Goal: Task Accomplishment & Management: Manage account settings

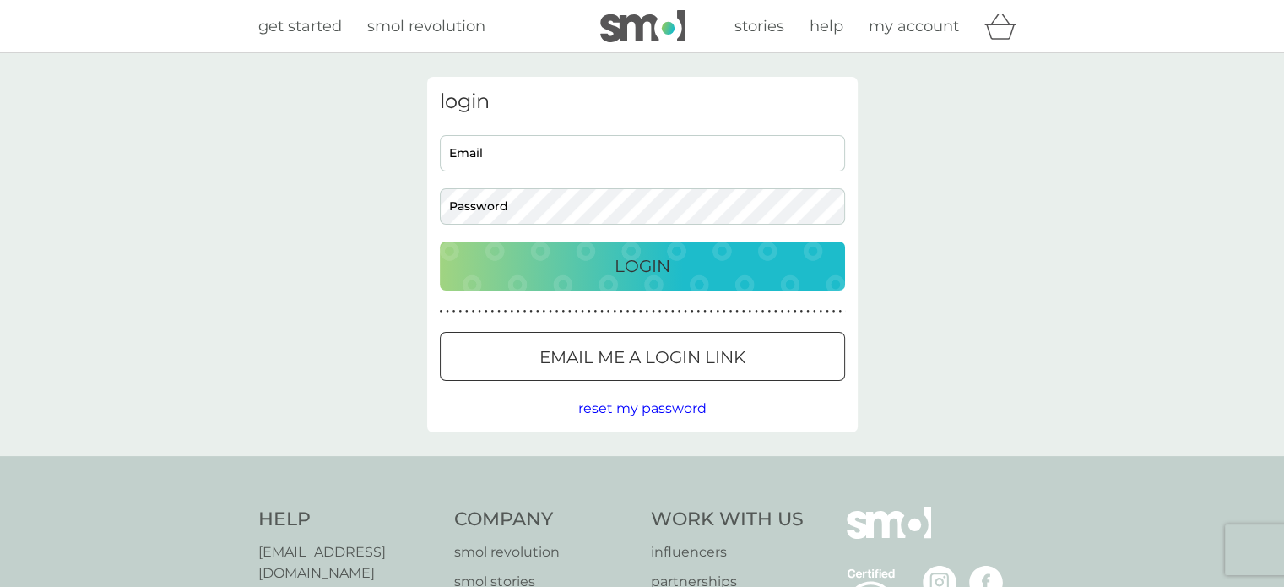
type input "[EMAIL_ADDRESS][DOMAIN_NAME]"
click at [649, 246] on button "Login" at bounding box center [642, 266] width 405 height 49
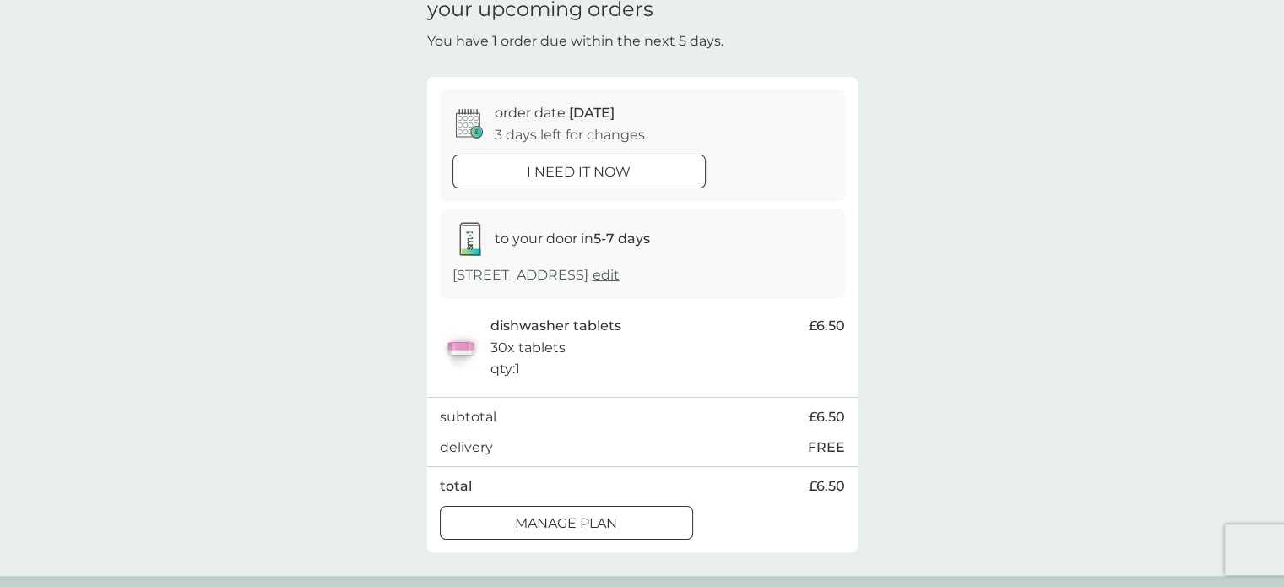
scroll to position [169, 0]
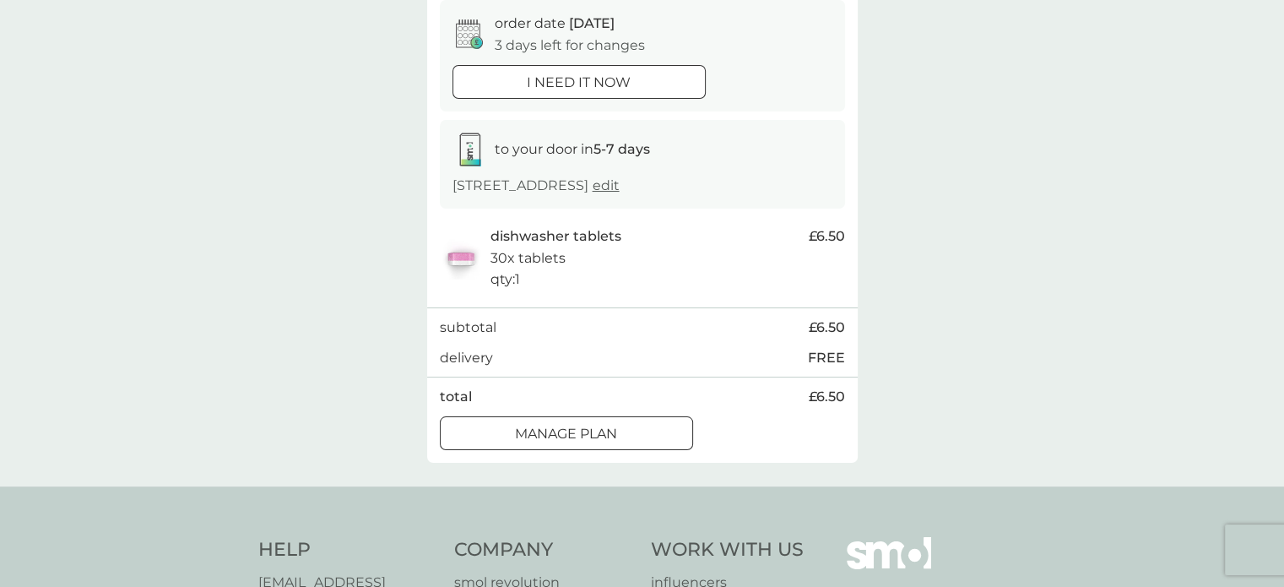
click at [564, 425] on div at bounding box center [566, 434] width 61 height 18
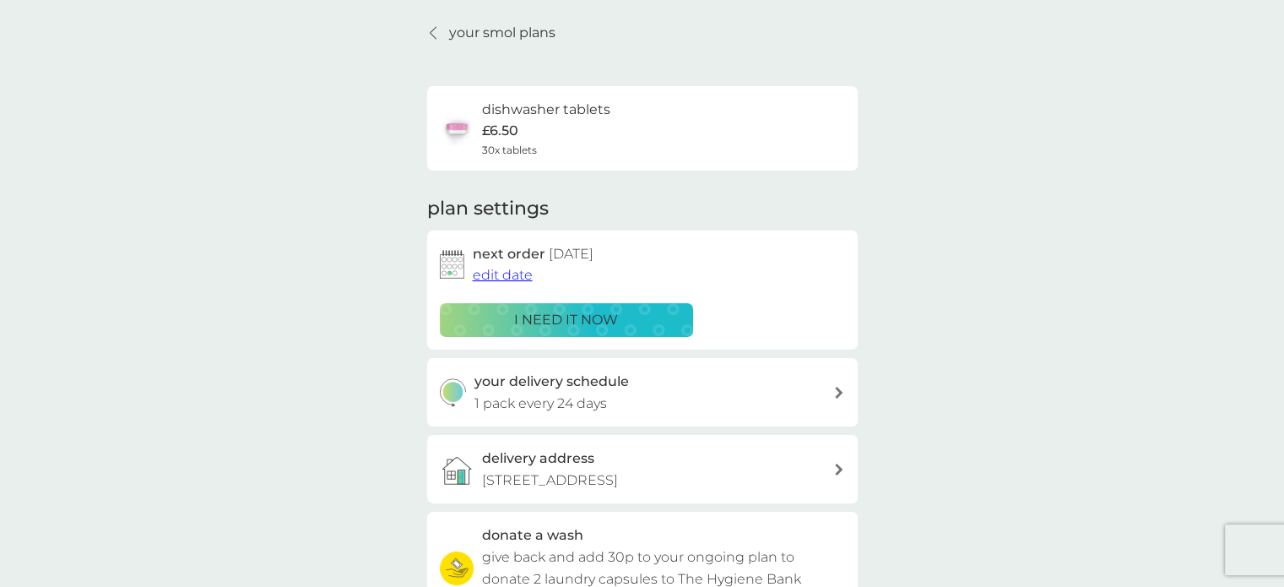
scroll to position [84, 0]
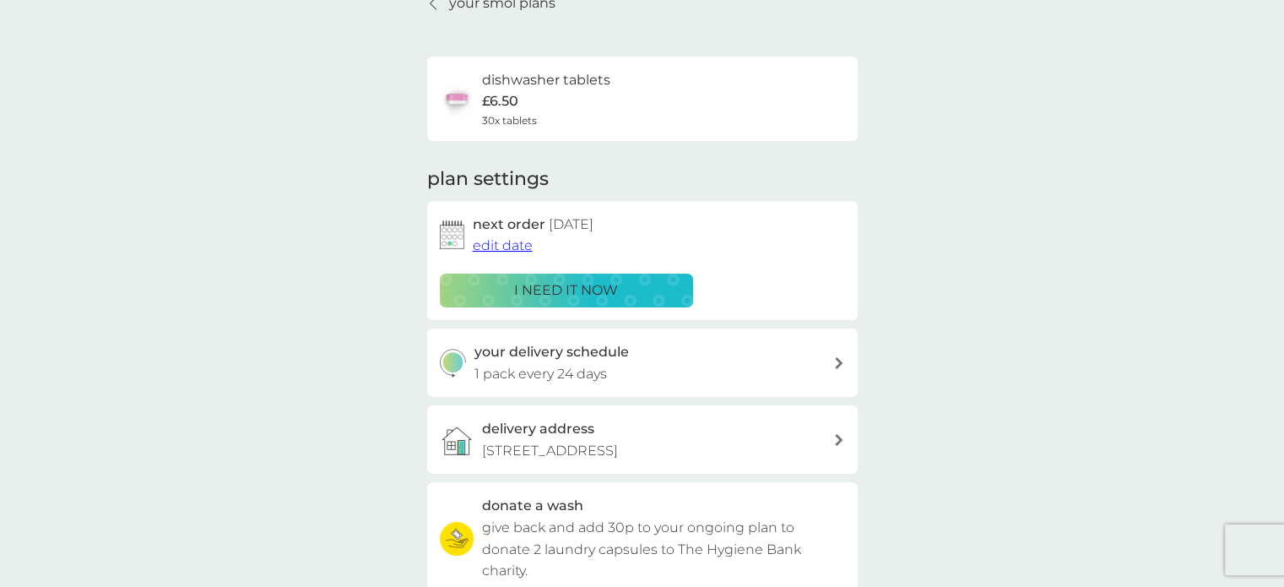
click at [514, 245] on span "edit date" at bounding box center [503, 245] width 60 height 16
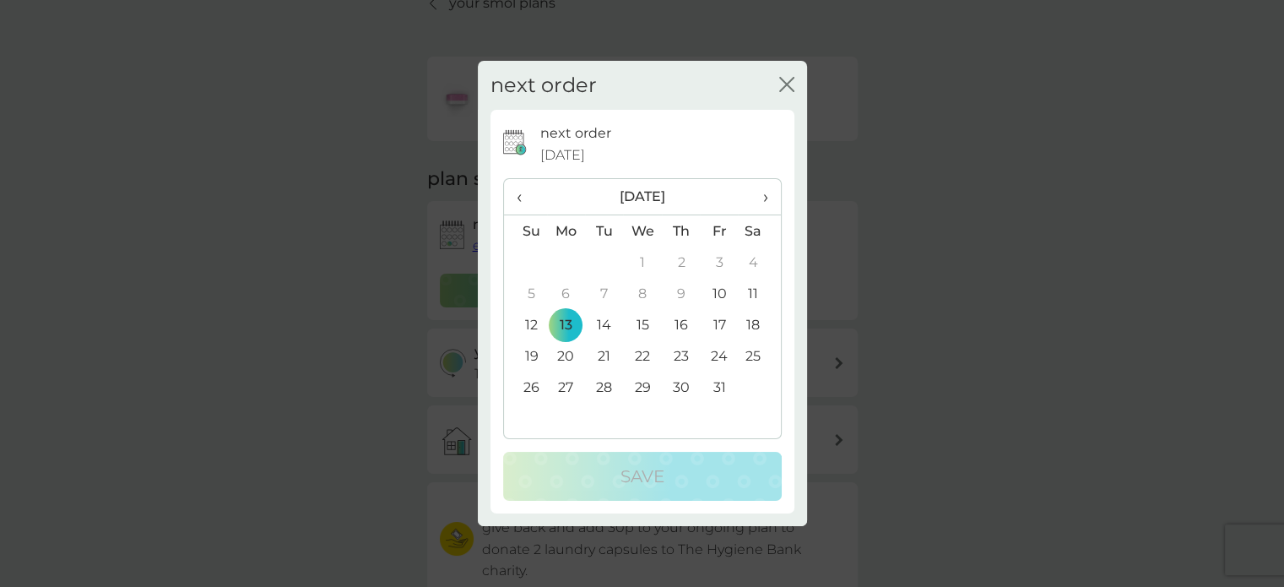
click at [561, 356] on td "20" at bounding box center [566, 355] width 39 height 31
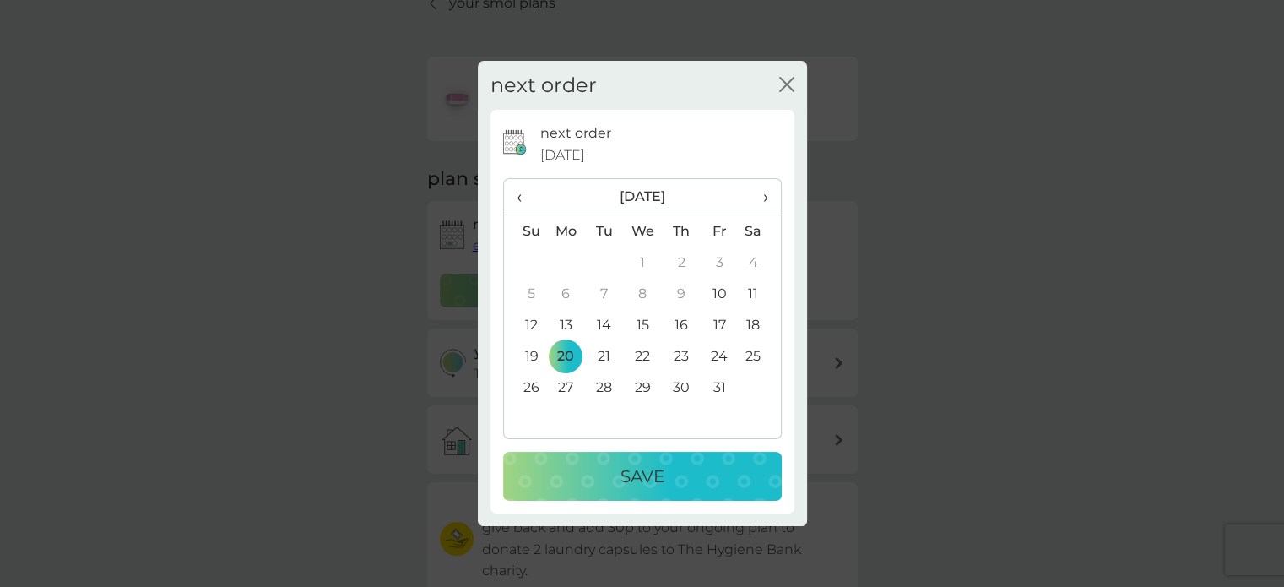
drag, startPoint x: 670, startPoint y: 495, endPoint x: 686, endPoint y: 499, distance: 16.6
click at [671, 495] on button "Save" at bounding box center [642, 476] width 279 height 49
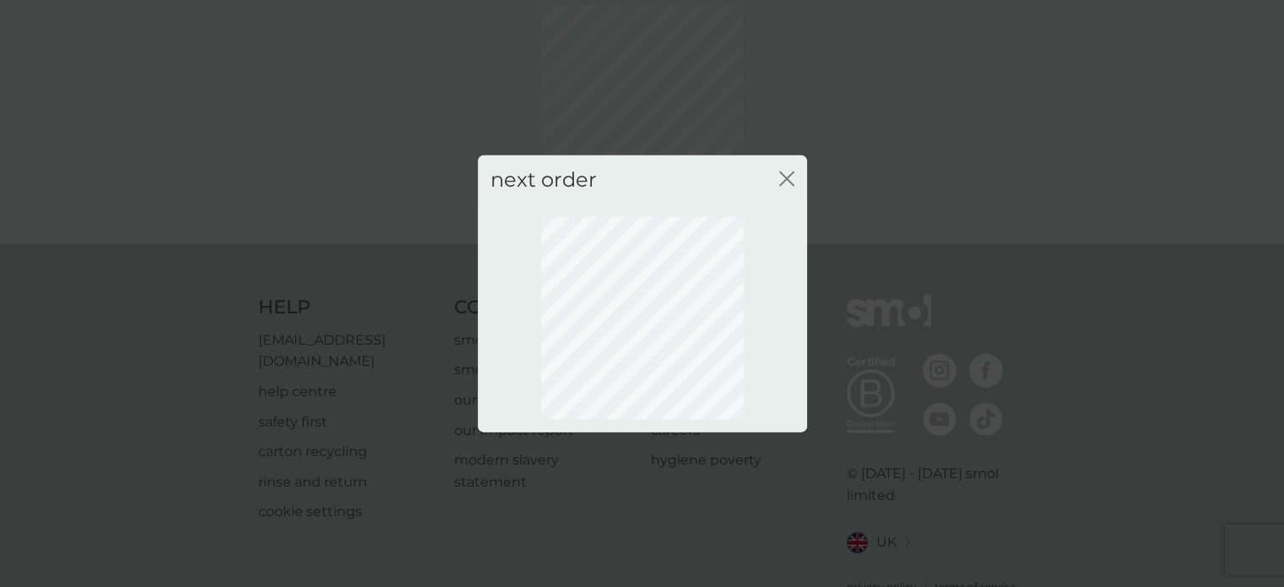
click at [779, 178] on icon "close" at bounding box center [786, 178] width 15 height 15
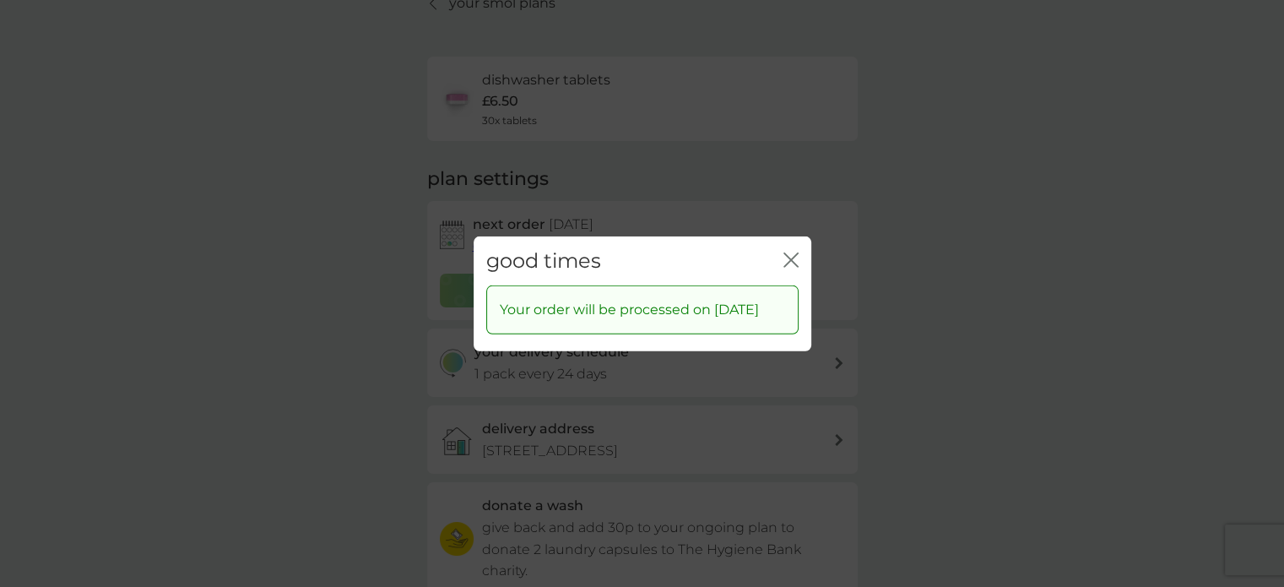
drag, startPoint x: 794, startPoint y: 246, endPoint x: 767, endPoint y: 260, distance: 30.6
click at [794, 252] on icon "close" at bounding box center [794, 259] width 7 height 14
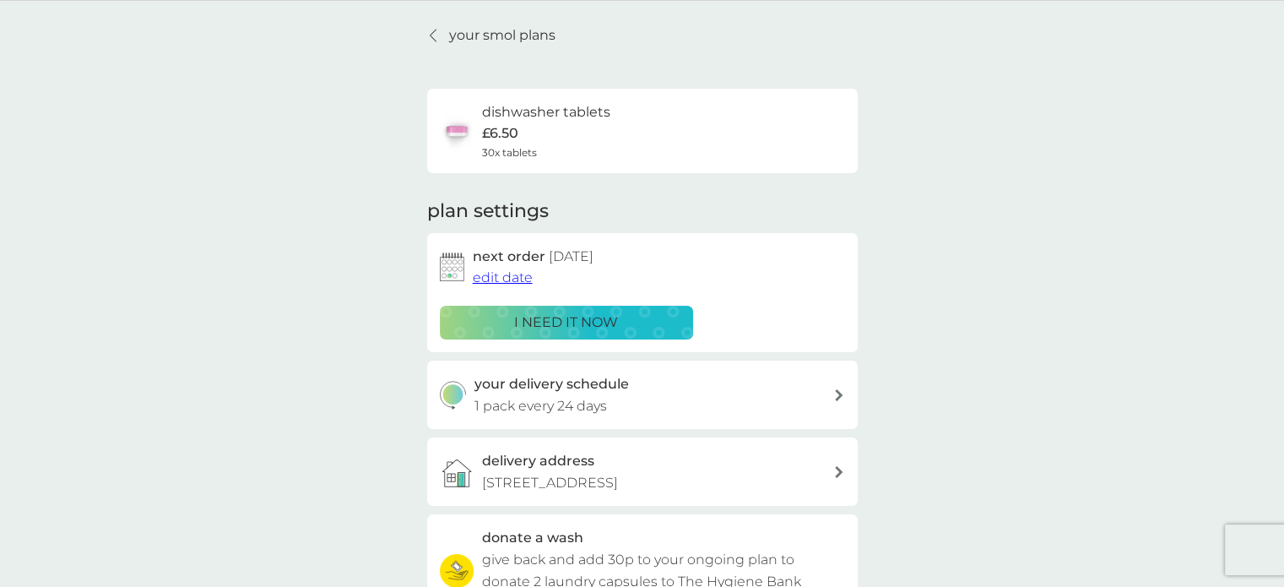
scroll to position [0, 0]
